Goal: Transaction & Acquisition: Purchase product/service

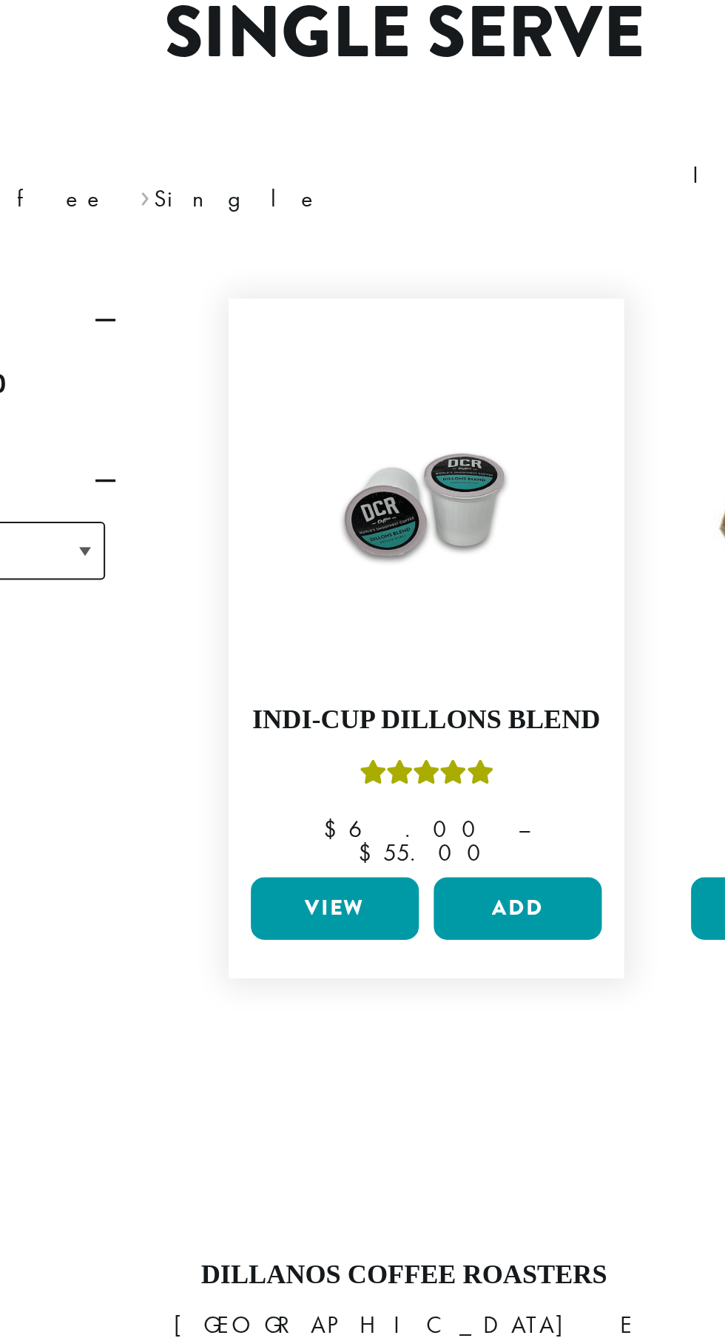
click at [330, 578] on link "View" at bounding box center [328, 593] width 84 height 31
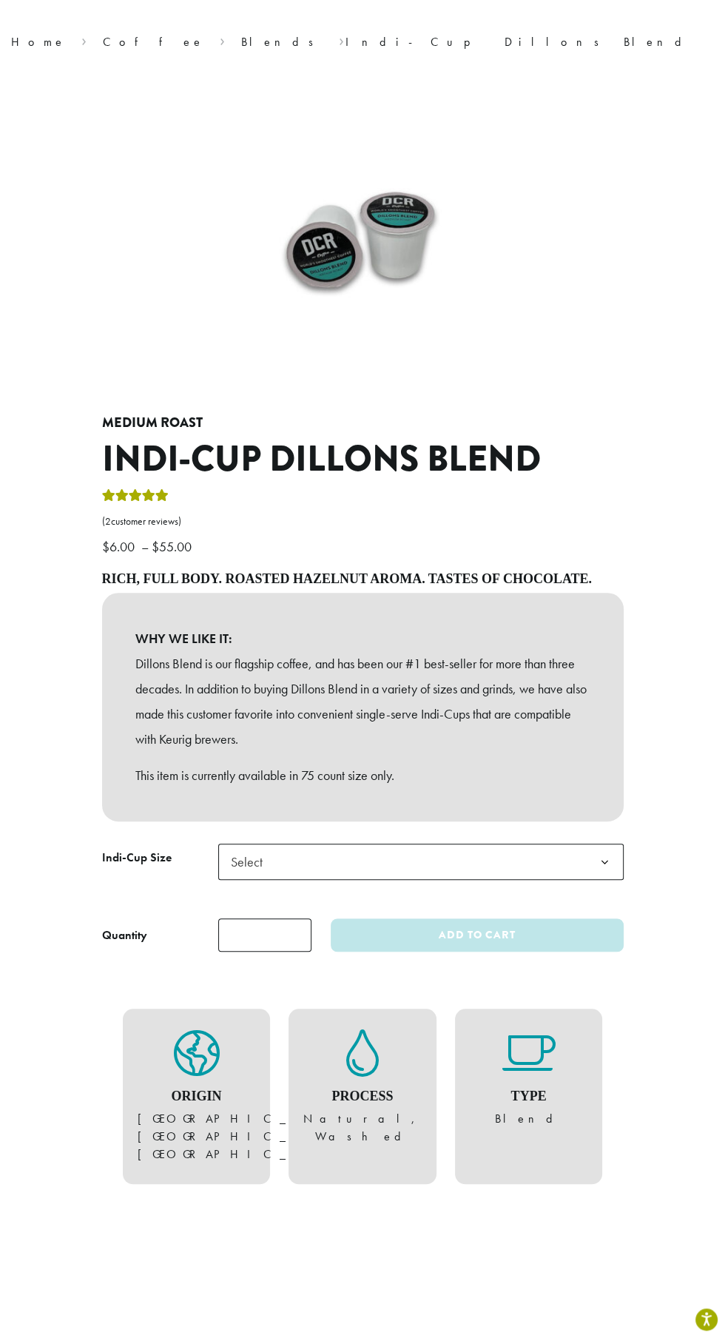
click at [385, 853] on span "Select" at bounding box center [420, 861] width 405 height 36
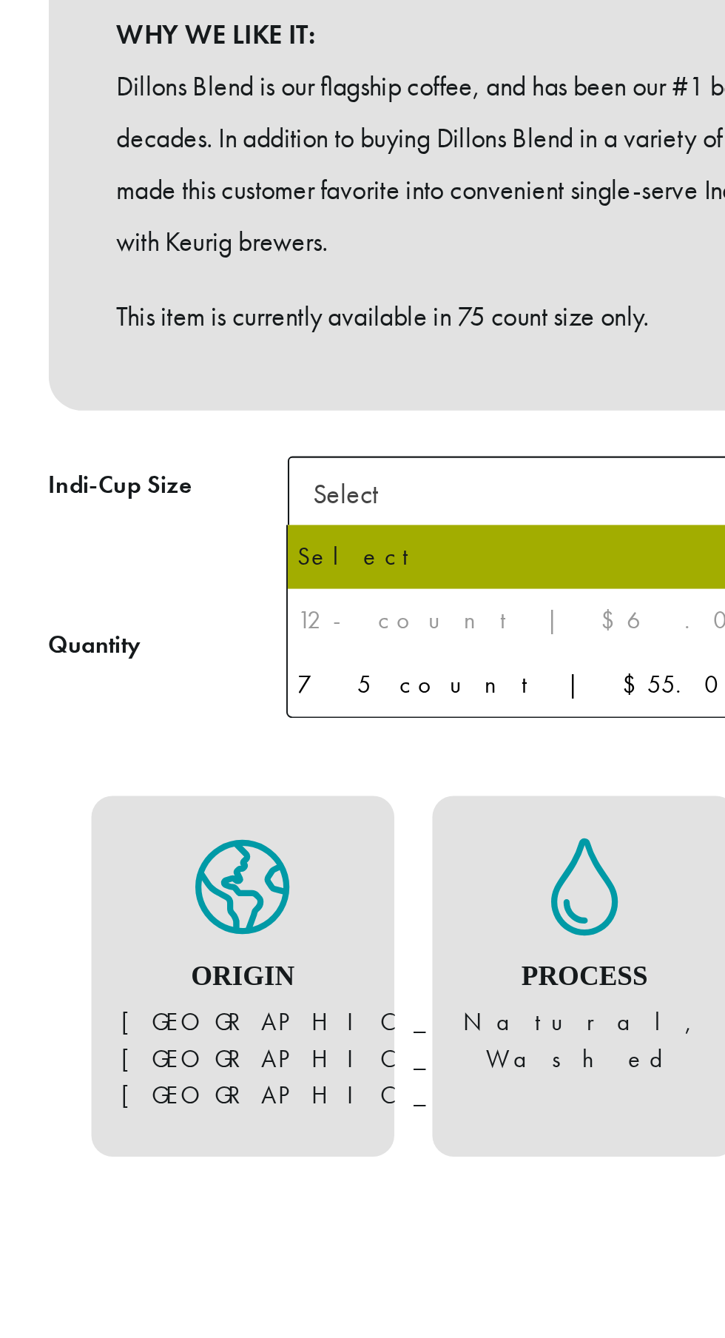
scroll to position [105, 0]
click at [317, 922] on div "12-count | $6.00" at bounding box center [420, 922] width 395 height 22
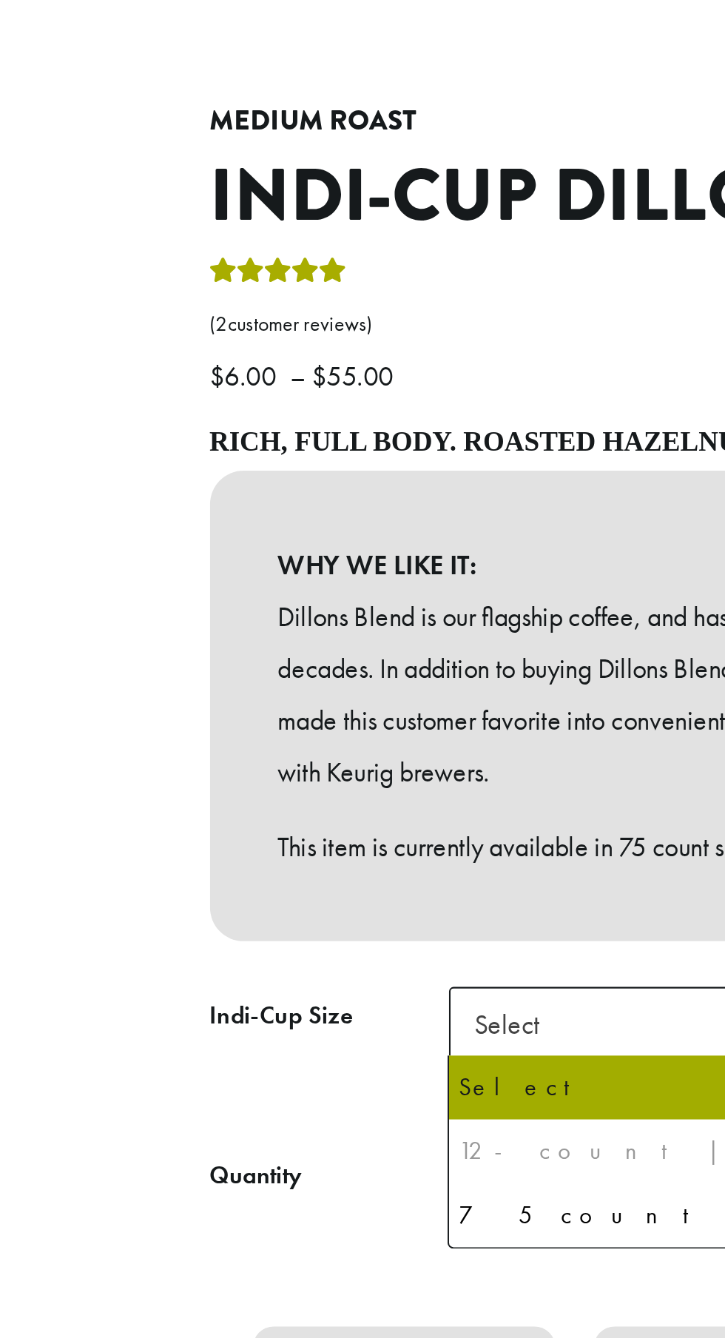
scroll to position [462, 0]
